Goal: Navigation & Orientation: Find specific page/section

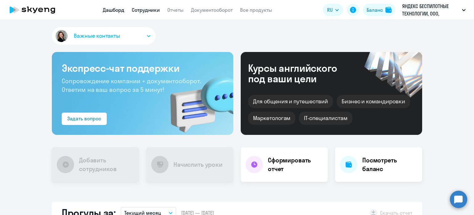
click at [147, 8] on link "Сотрудники" at bounding box center [146, 10] width 28 height 6
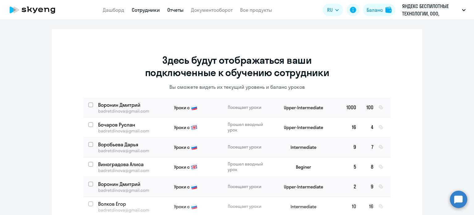
click at [176, 11] on link "Отчеты" at bounding box center [175, 10] width 16 height 6
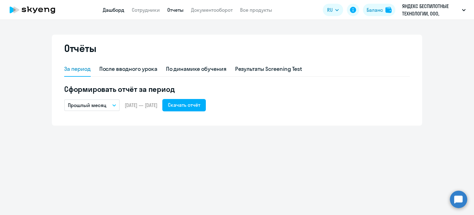
click at [116, 10] on link "Дашборд" at bounding box center [114, 10] width 22 height 6
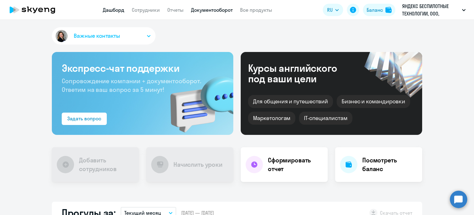
click at [212, 12] on link "Документооборот" at bounding box center [212, 10] width 42 height 6
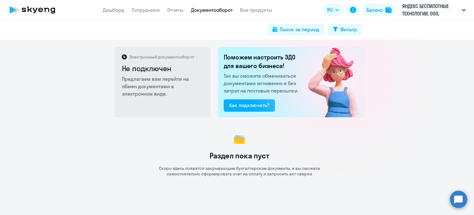
click at [115, 13] on app-menu-item-link "Дашборд" at bounding box center [114, 10] width 22 height 8
click at [113, 7] on link "Дашборд" at bounding box center [114, 10] width 22 height 6
